Goal: Task Accomplishment & Management: Use online tool/utility

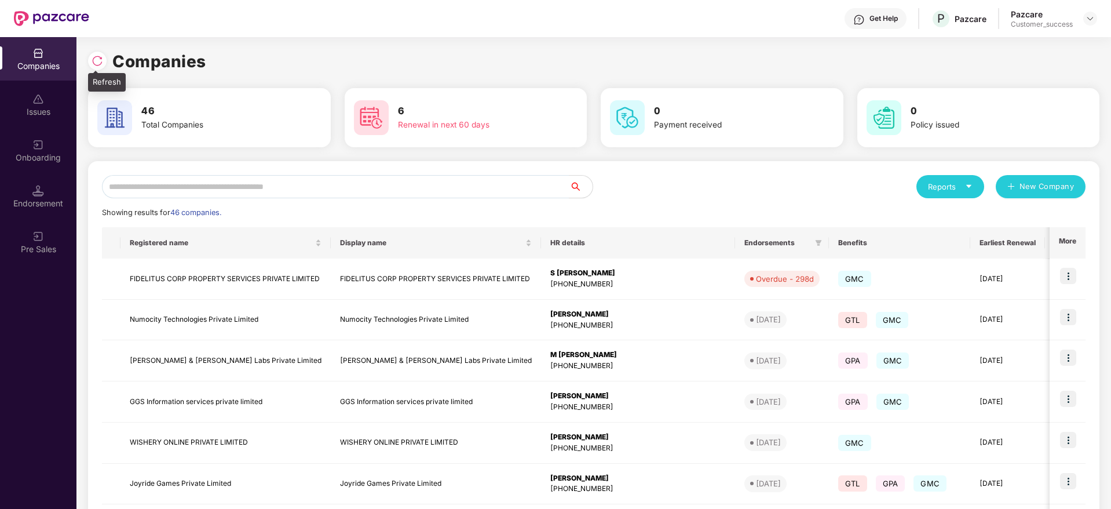
click at [101, 55] on img at bounding box center [98, 61] width 12 height 12
click at [103, 64] on img at bounding box center [98, 61] width 12 height 12
click at [317, 190] on input "text" at bounding box center [335, 186] width 467 height 23
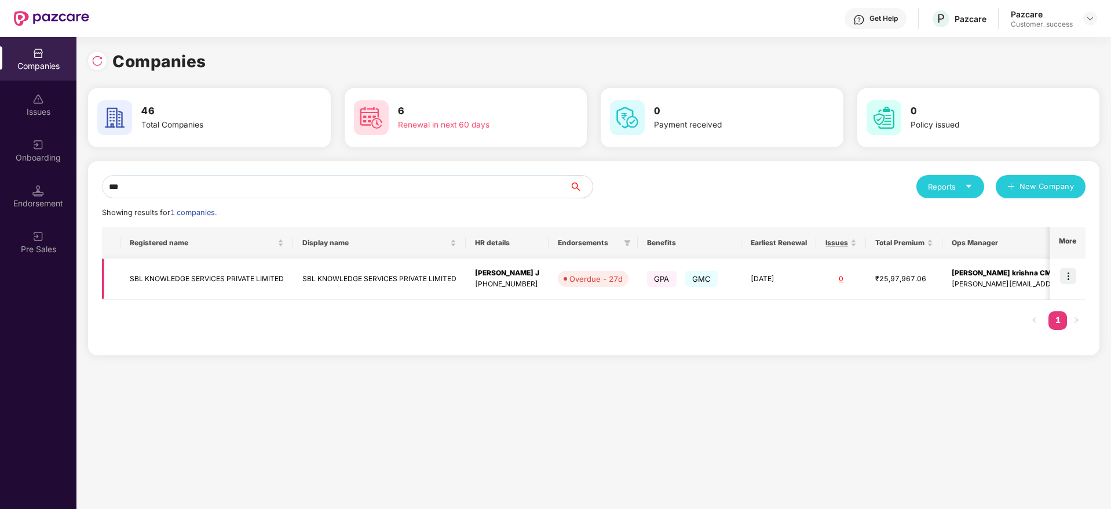
type input "***"
click at [1072, 275] on img at bounding box center [1068, 276] width 16 height 16
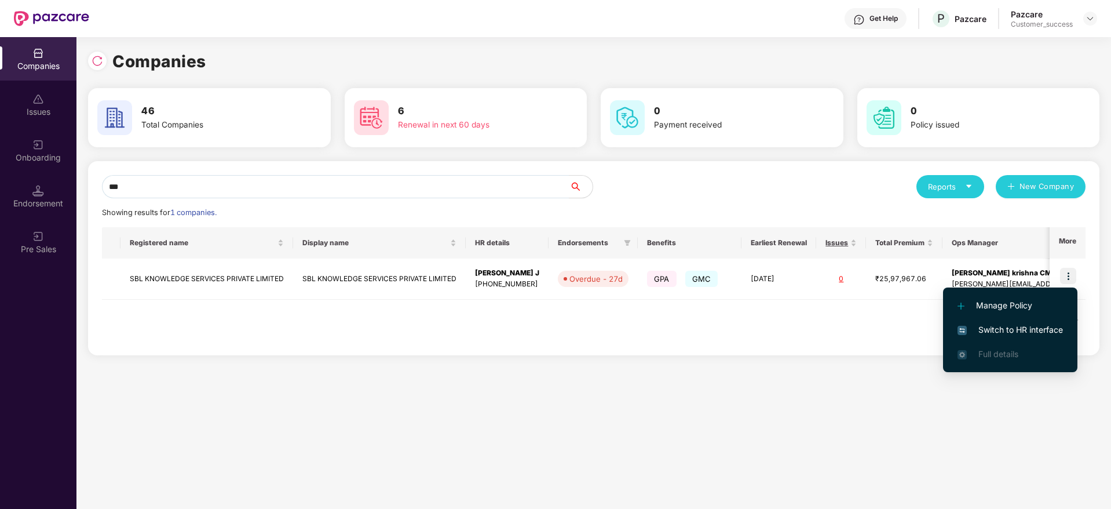
click at [1052, 326] on span "Switch to HR interface" at bounding box center [1009, 329] width 105 height 13
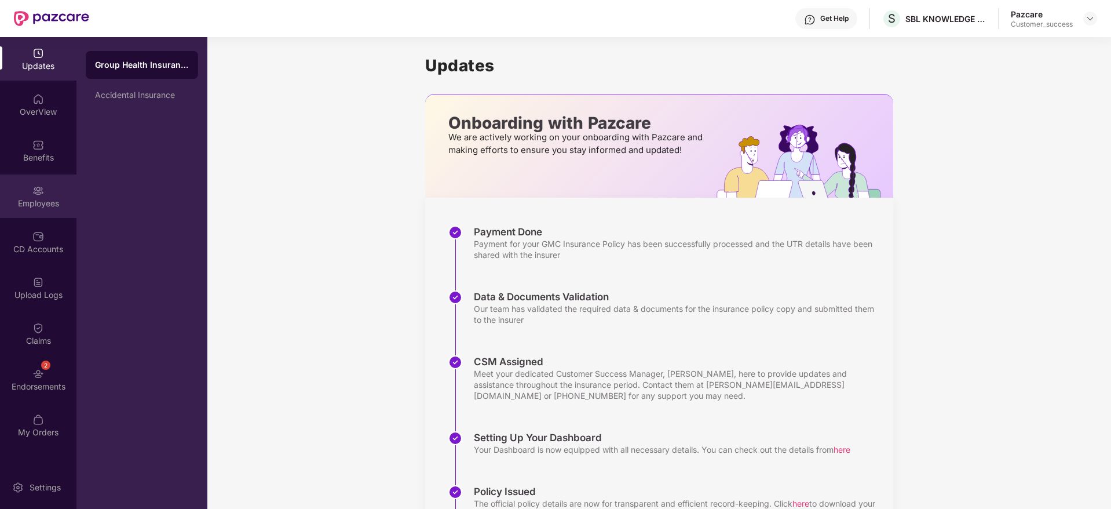
click at [32, 209] on div "Employees" at bounding box center [38, 195] width 76 height 43
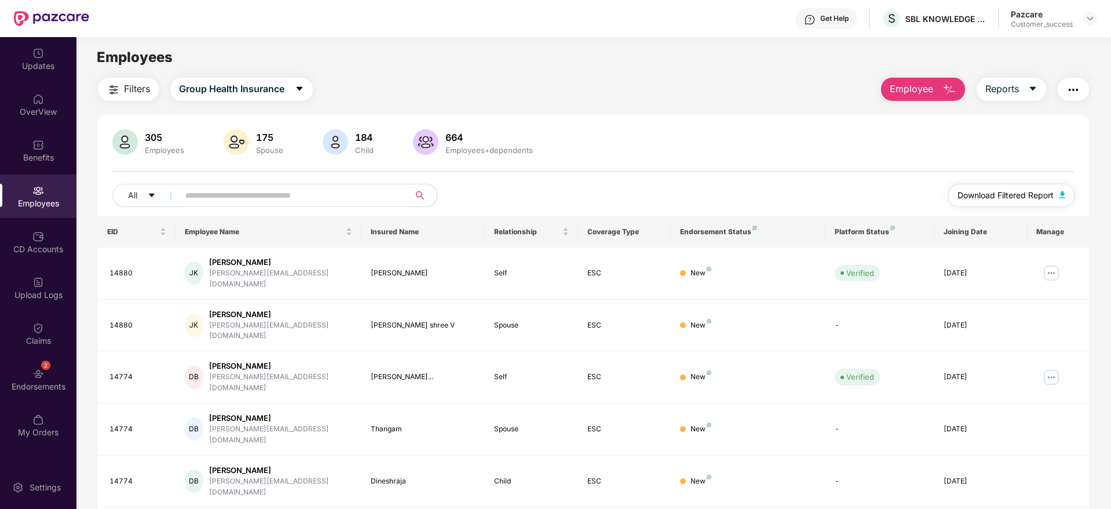
click at [1004, 198] on span "Download Filtered Report" at bounding box center [1005, 195] width 96 height 13
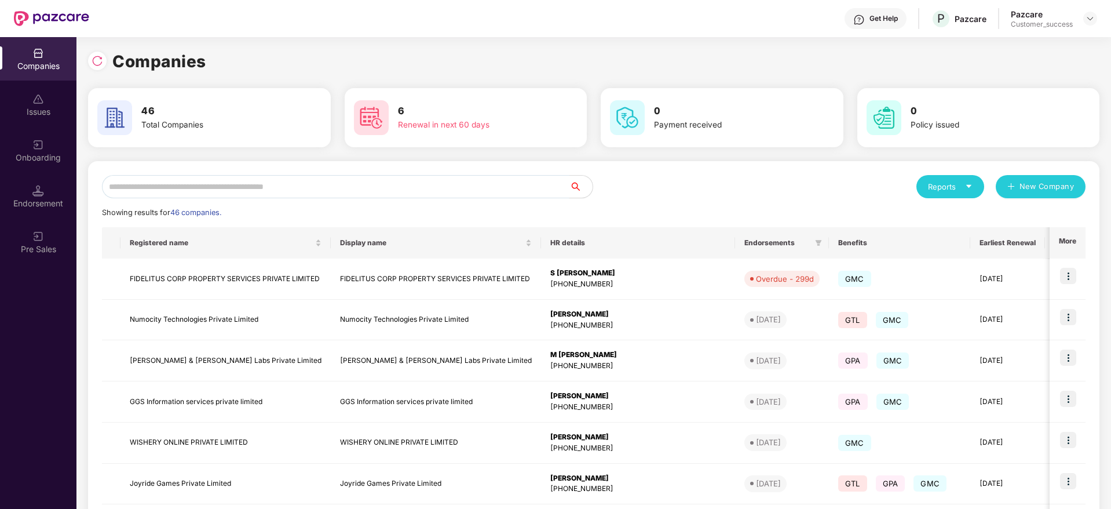
click at [342, 184] on input "text" at bounding box center [335, 186] width 467 height 23
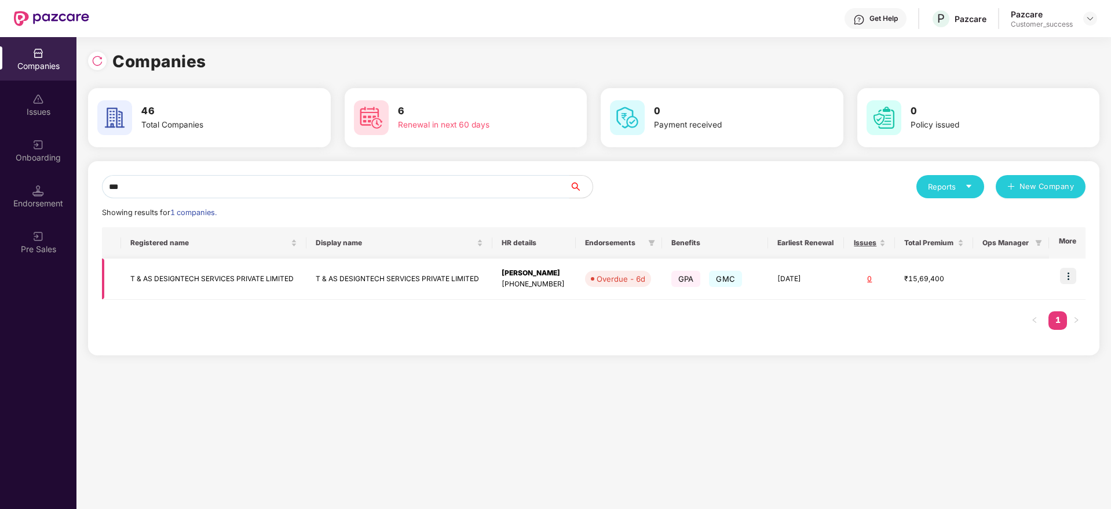
type input "***"
click at [1073, 273] on img at bounding box center [1068, 276] width 16 height 16
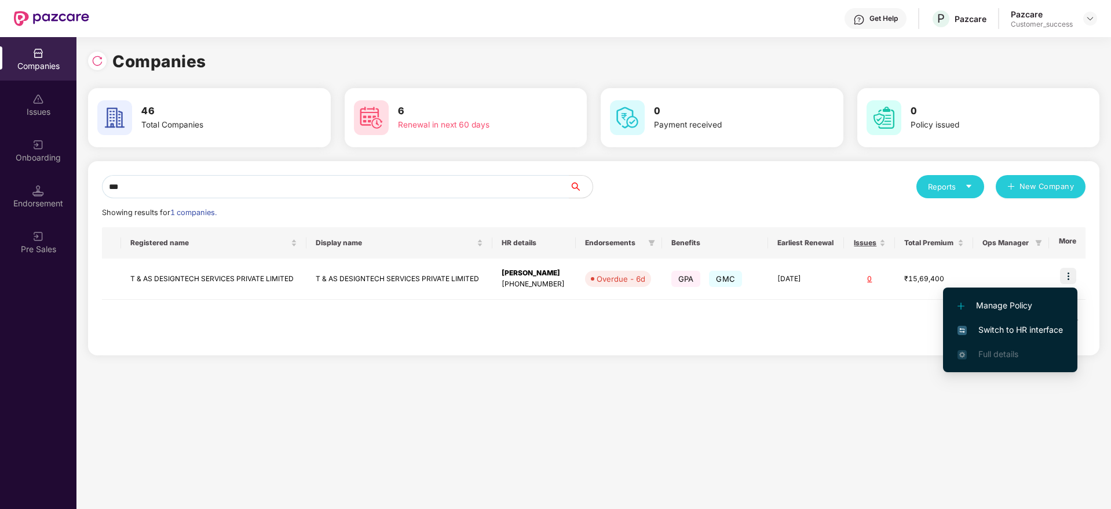
click at [1034, 324] on span "Switch to HR interface" at bounding box center [1009, 329] width 105 height 13
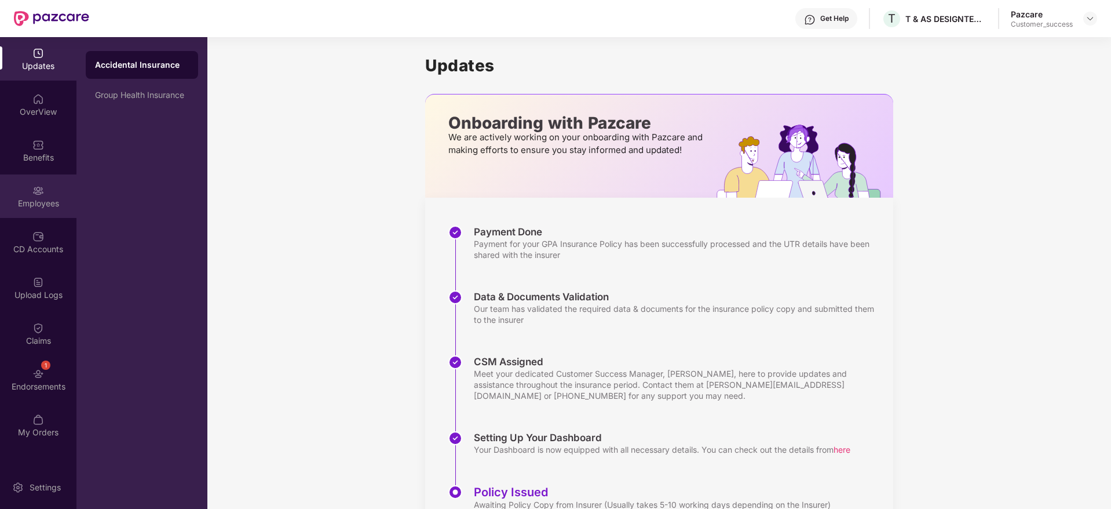
click at [37, 200] on div "Employees" at bounding box center [38, 204] width 76 height 12
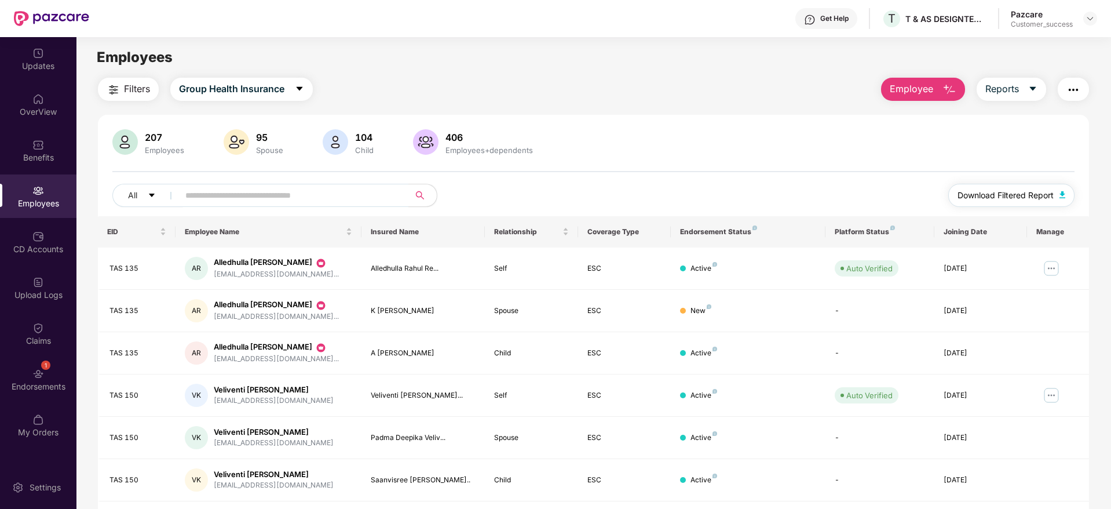
click at [988, 193] on span "Download Filtered Report" at bounding box center [1005, 195] width 96 height 13
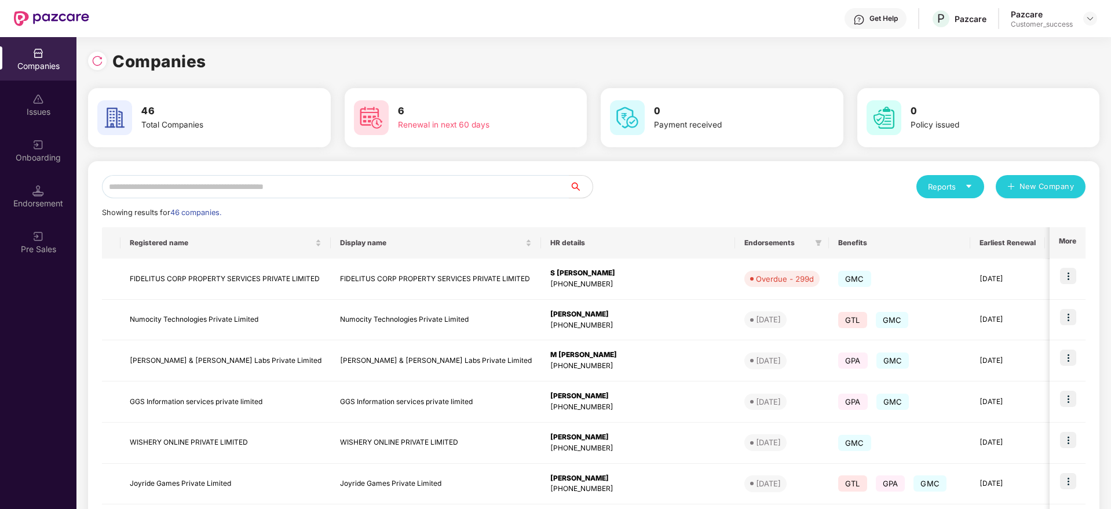
click at [100, 61] on img at bounding box center [98, 61] width 12 height 12
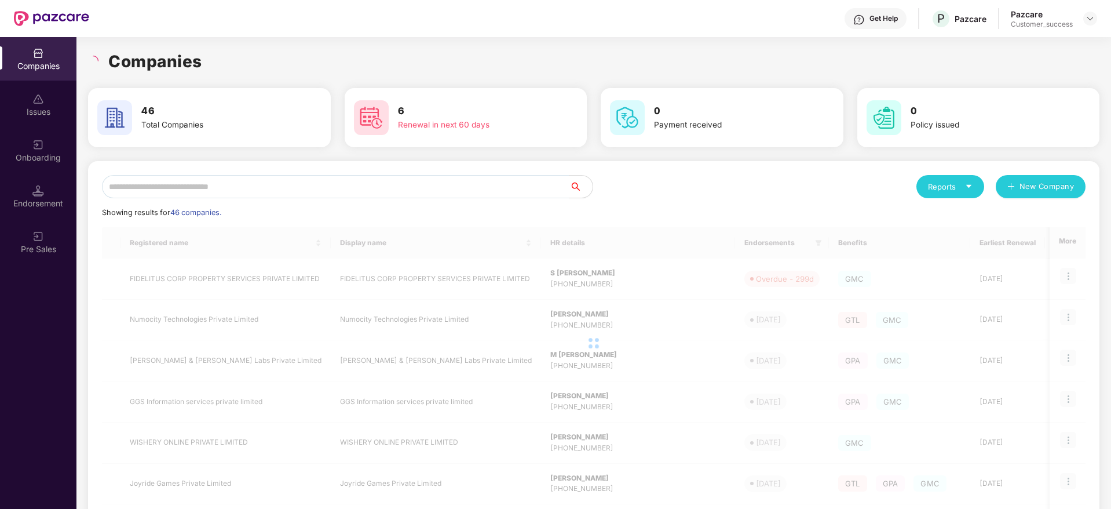
click at [243, 42] on div "Companies 46 Total Companies 6 Renewal in next 60 days 0 Payment received 0 Pol…" at bounding box center [593, 385] width 1011 height 696
